Goal: Answer question/provide support

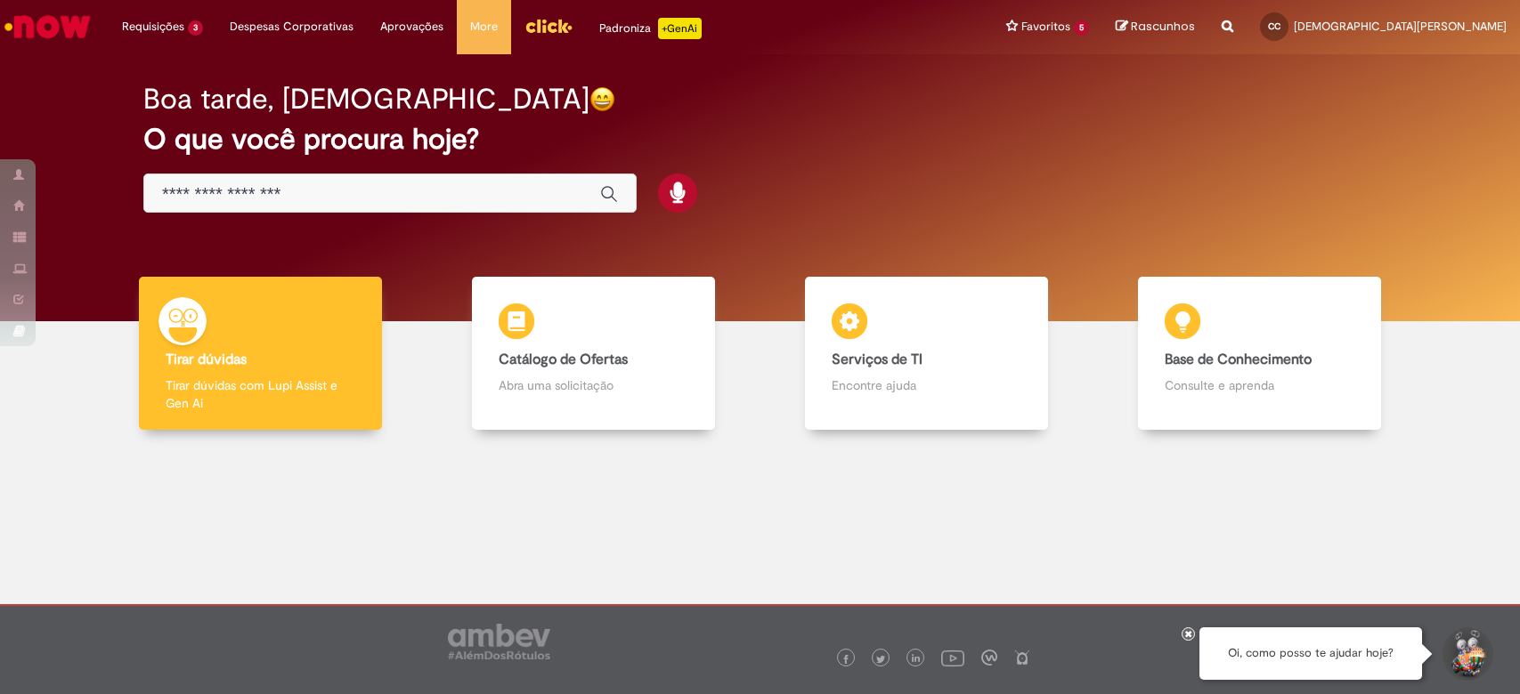
click at [0, 0] on span "Solicitação de Requisição de Compra Supply - Fretado e PAT" at bounding box center [0, 0] width 0 height 0
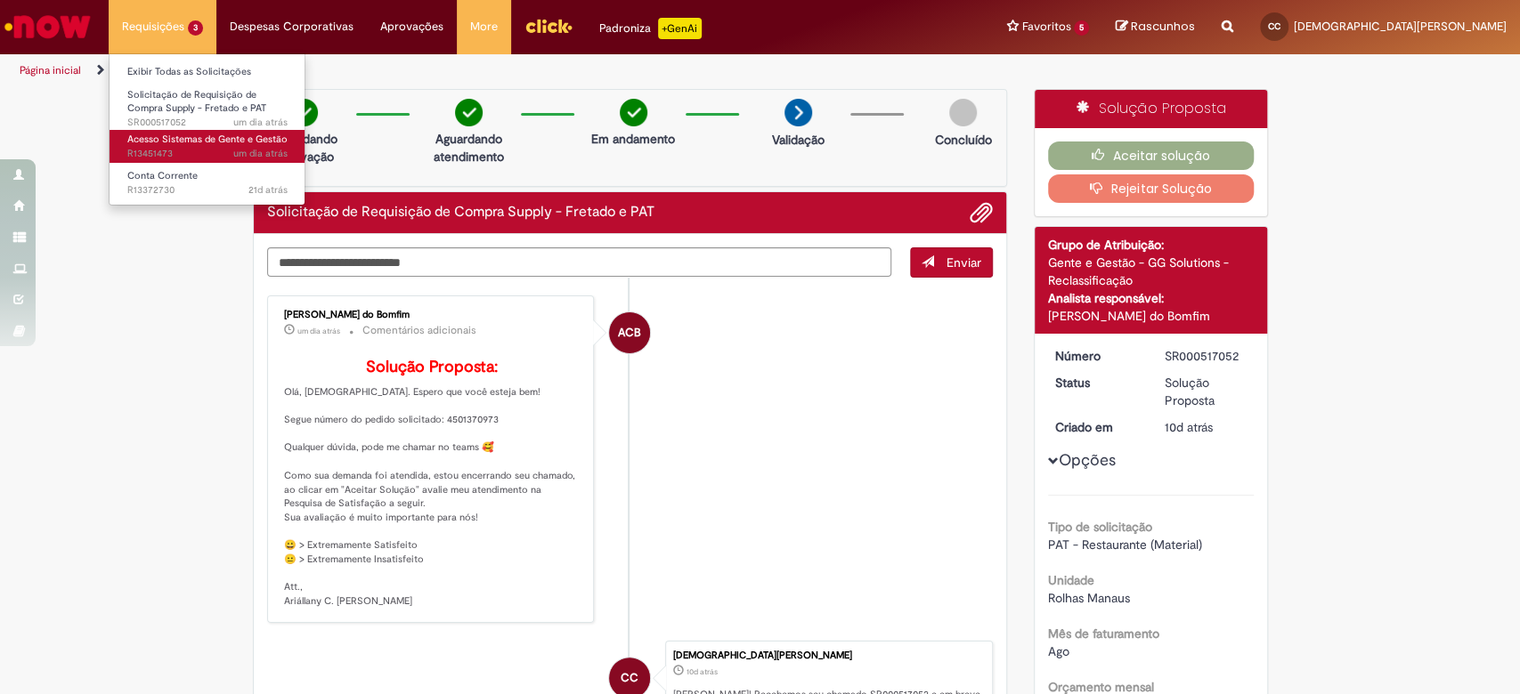
click at [195, 131] on link "Acesso Sistemas de Gente e Gestão um dia atrás um dia atrás R13451473" at bounding box center [208, 146] width 196 height 33
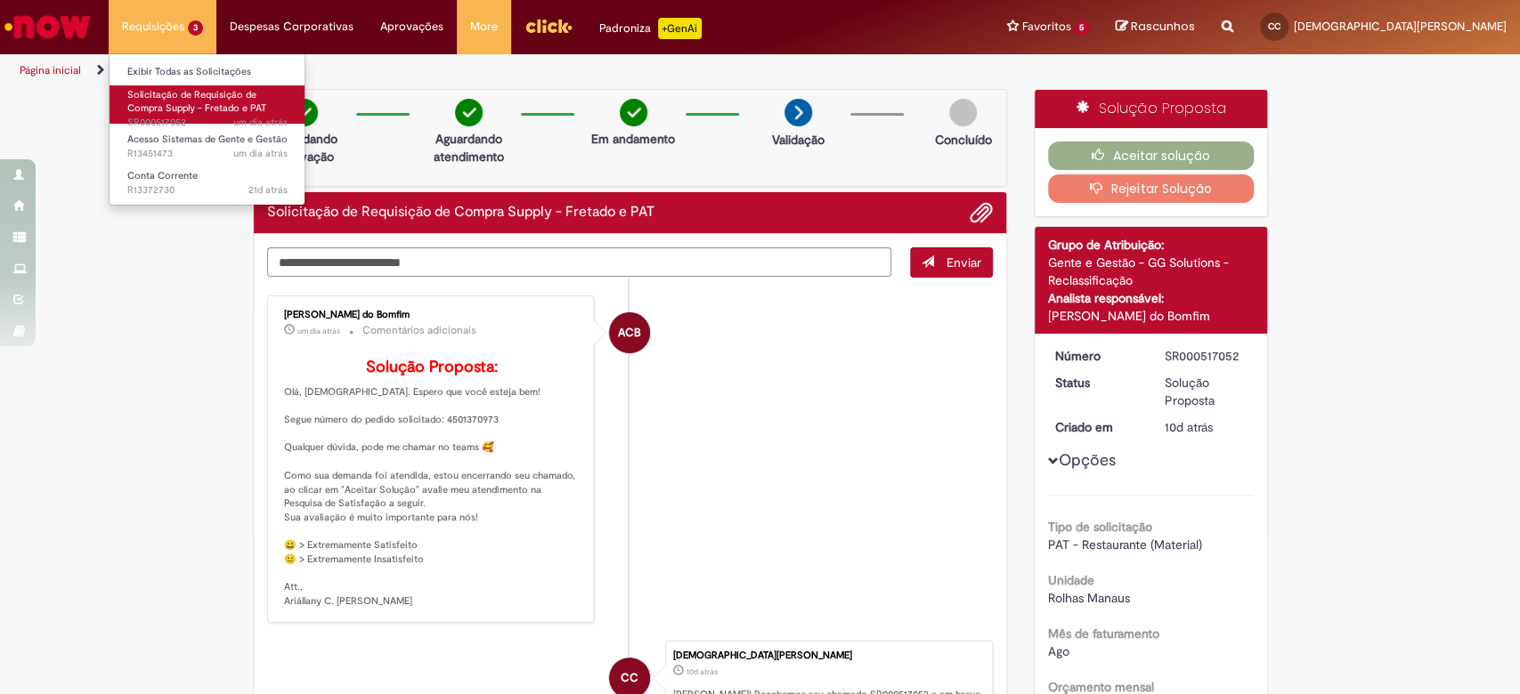
click at [190, 108] on span "Solicitação de Requisição de Compra Supply - Fretado e PAT" at bounding box center [196, 102] width 139 height 28
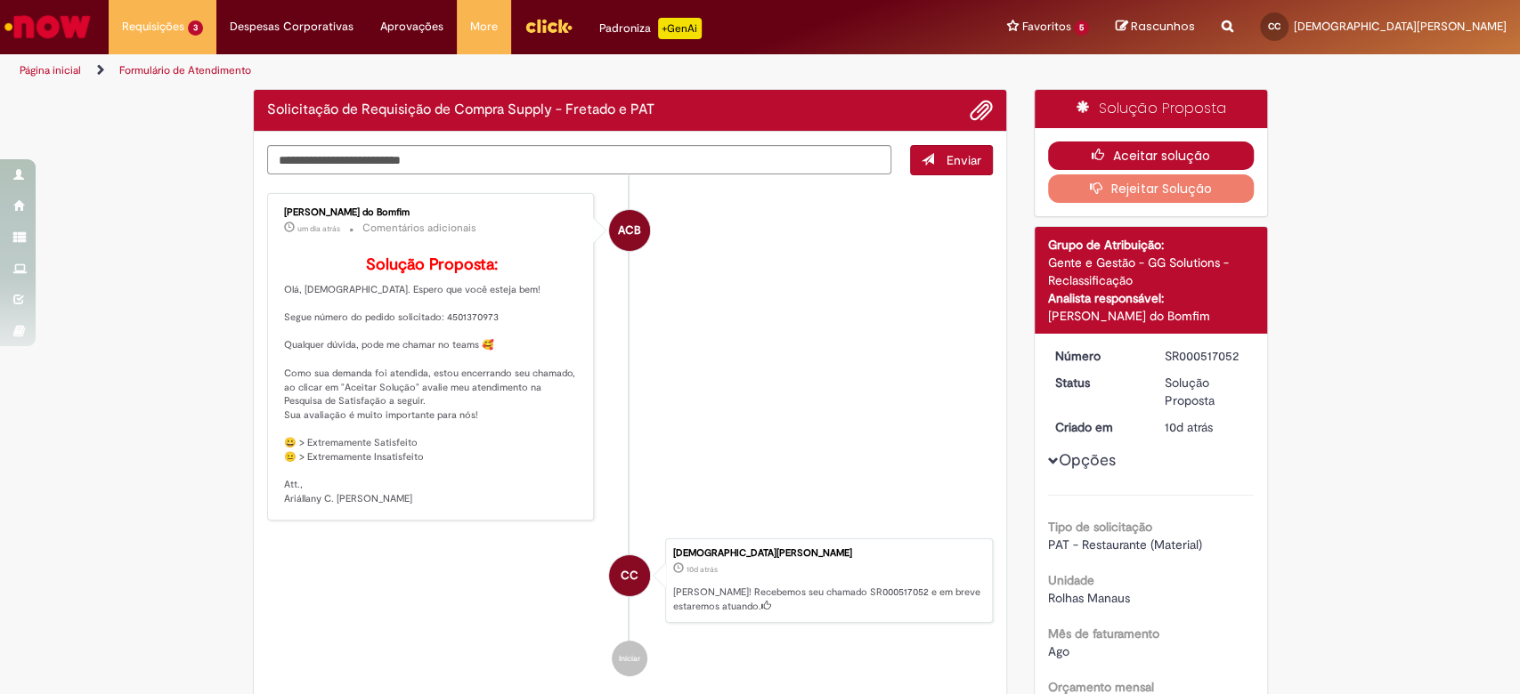
click at [1118, 148] on button "Aceitar solução" at bounding box center [1151, 156] width 206 height 28
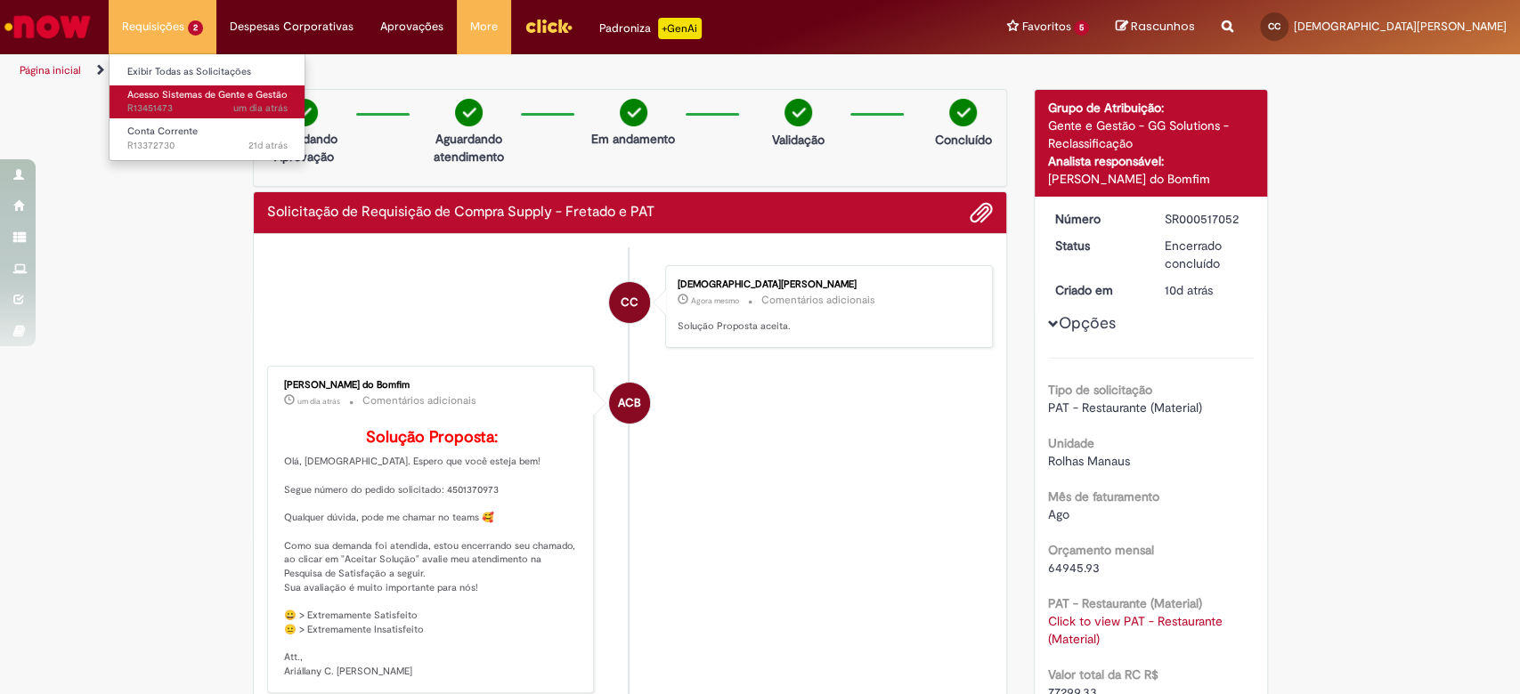
click at [179, 103] on span "um dia atrás um dia atrás R13451473" at bounding box center [207, 108] width 160 height 14
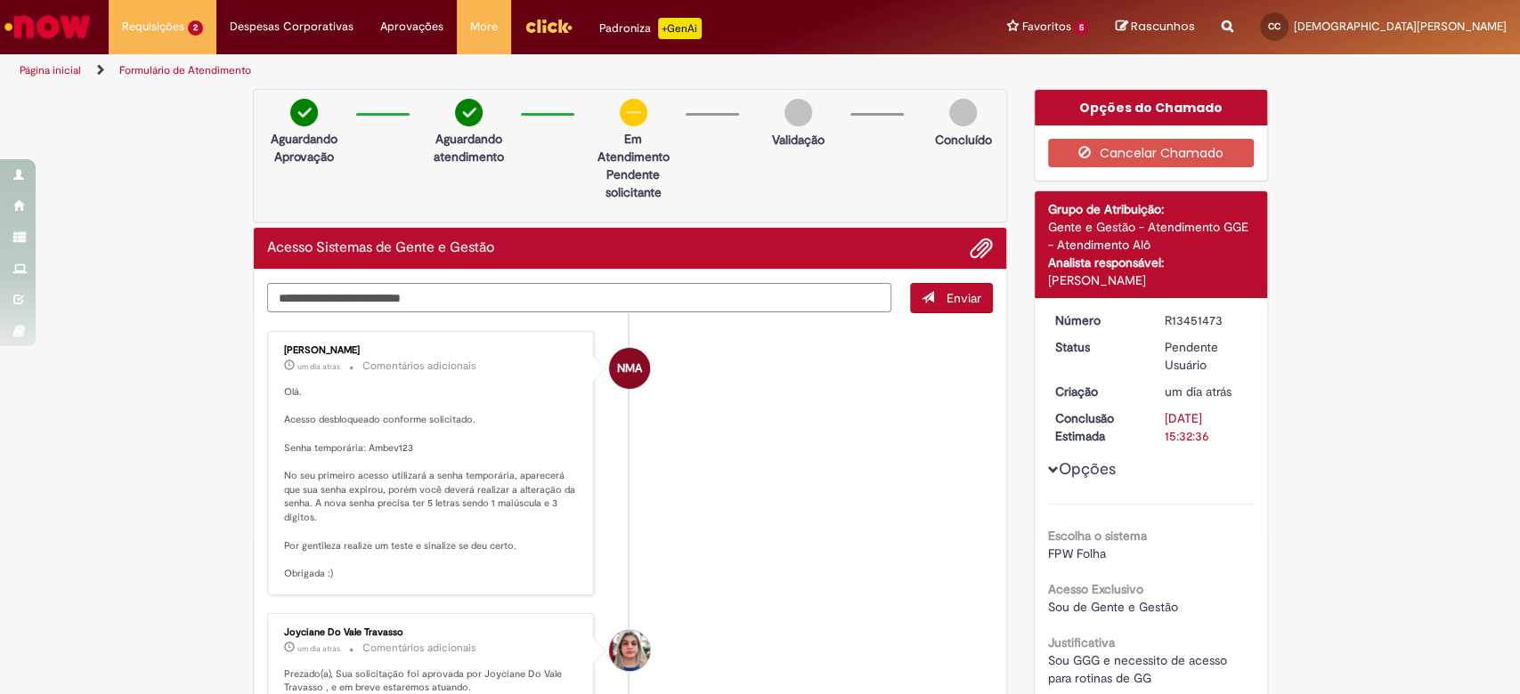
click at [610, 290] on textarea "Digite sua mensagem aqui..." at bounding box center [579, 298] width 625 height 30
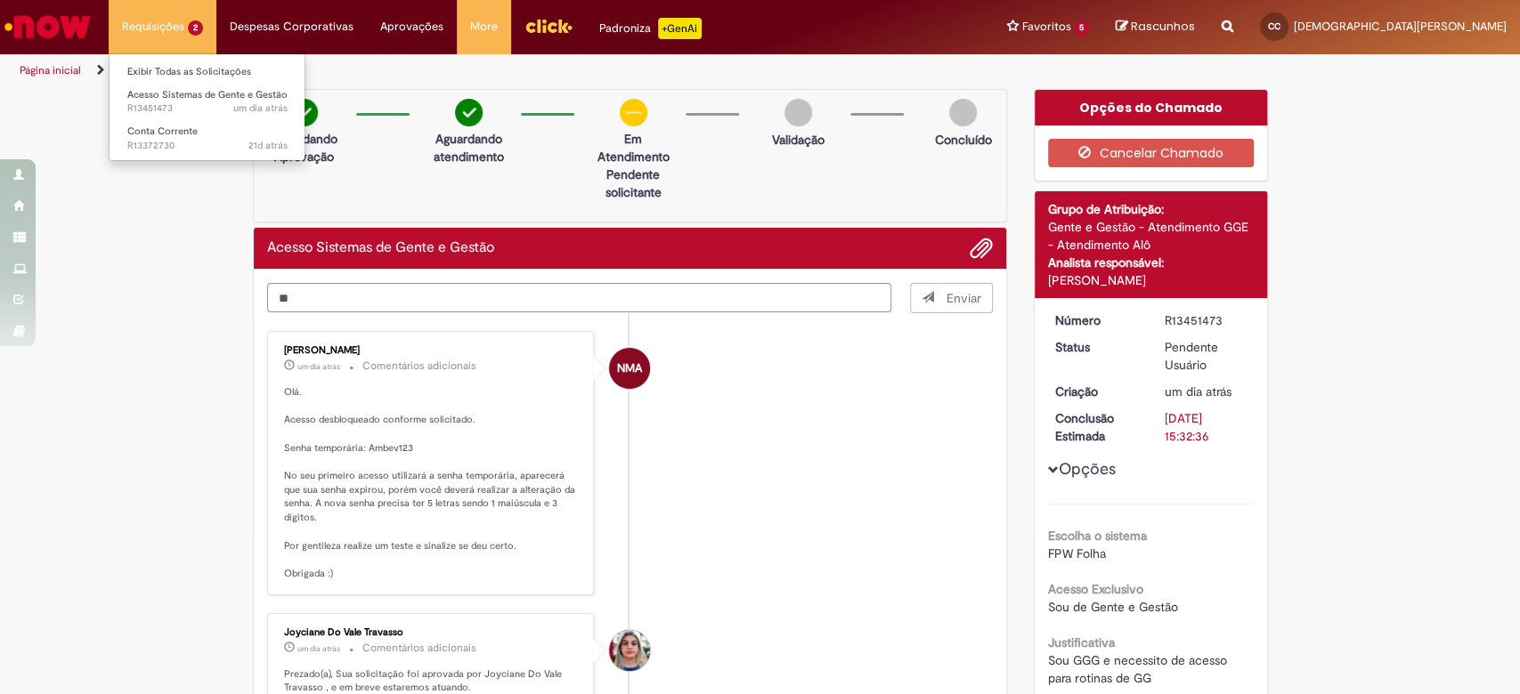
type textarea "**"
